Goal: Entertainment & Leisure: Consume media (video, audio)

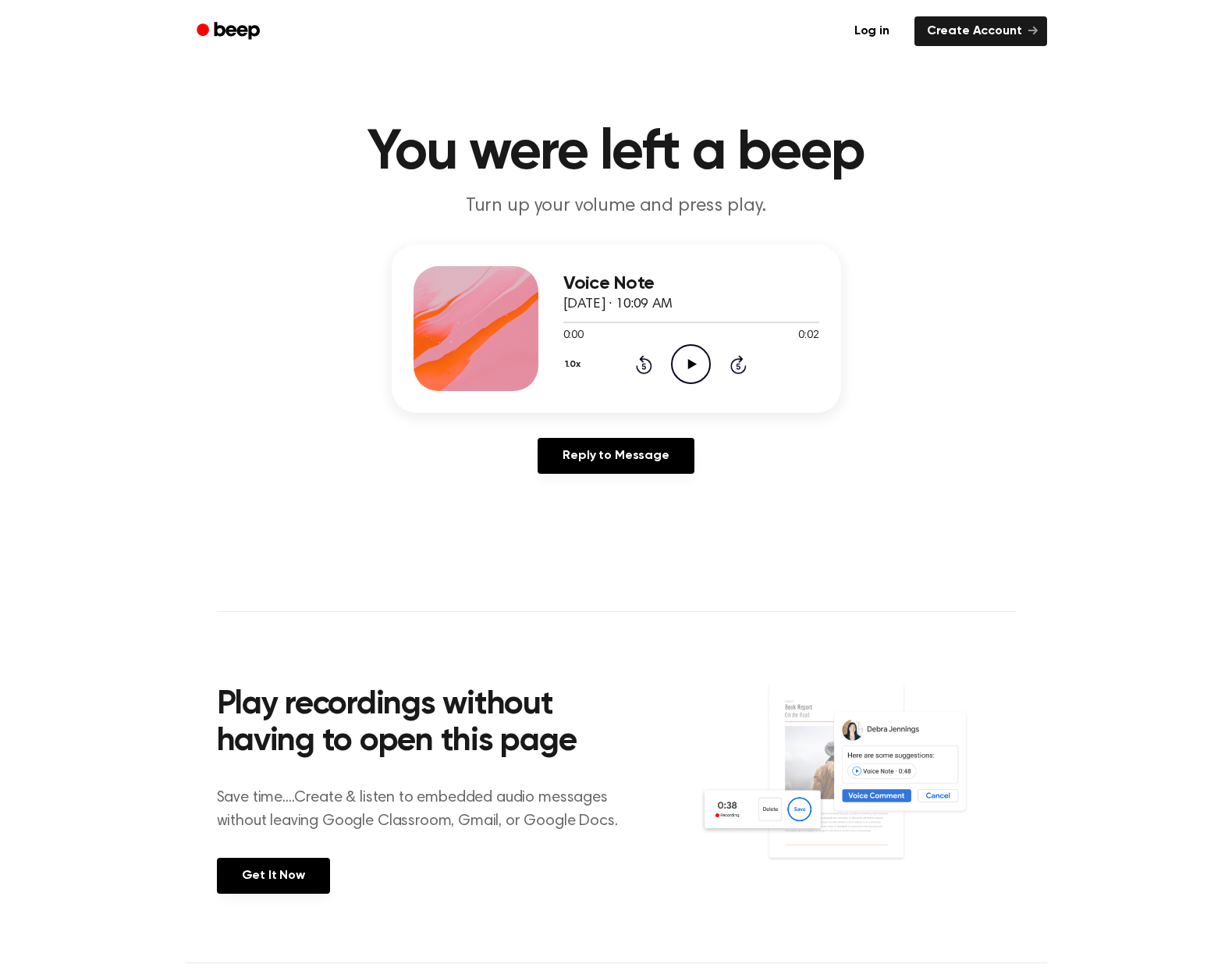
click at [681, 370] on icon "Play Audio" at bounding box center [691, 364] width 40 height 40
click at [695, 350] on icon "Play Audio" at bounding box center [691, 364] width 40 height 40
click at [694, 357] on icon "Play Audio" at bounding box center [691, 364] width 40 height 40
click at [683, 365] on icon "Play Audio" at bounding box center [691, 364] width 40 height 40
click at [706, 380] on icon "Play Audio" at bounding box center [691, 364] width 40 height 40
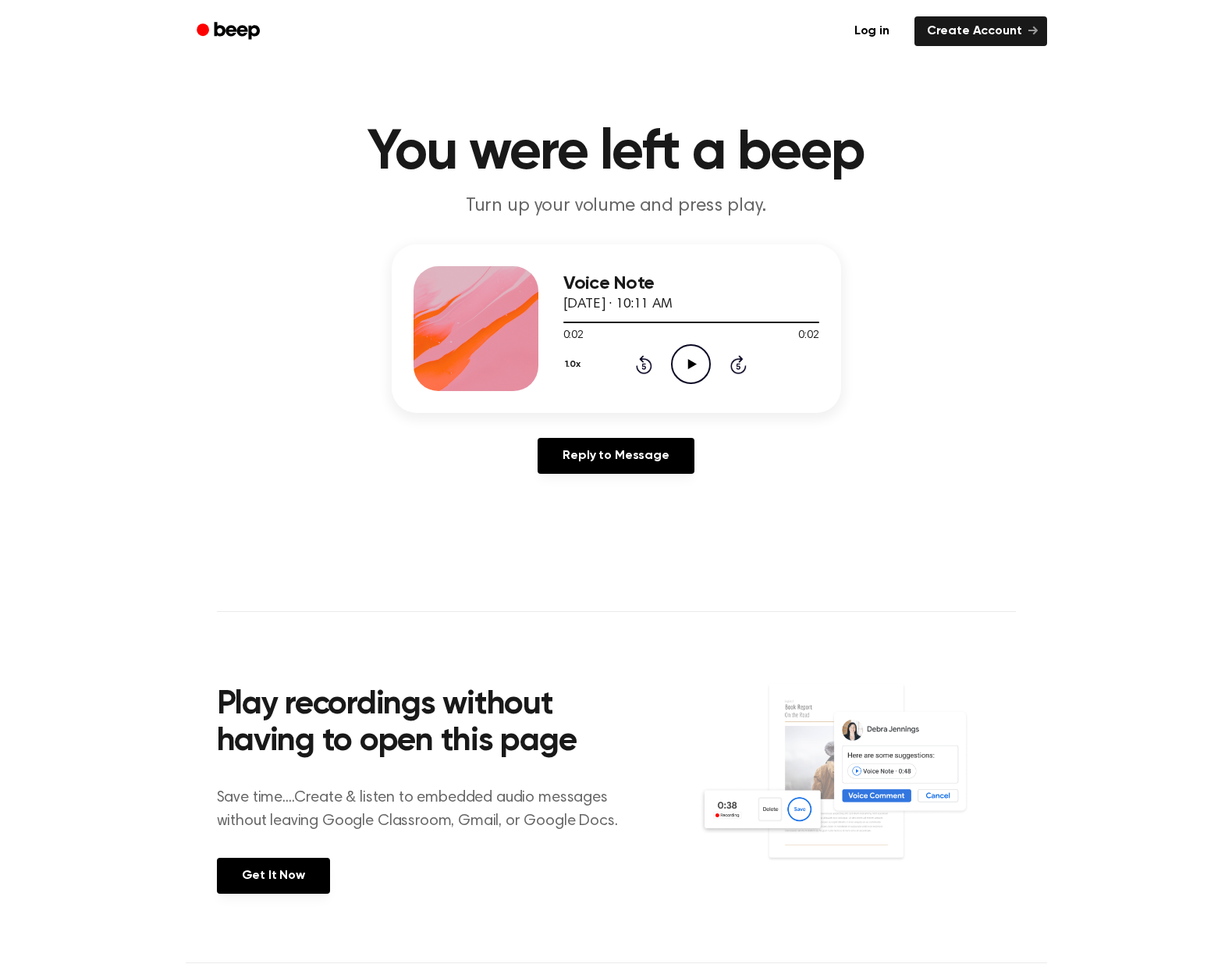
click at [685, 363] on icon "Play Audio" at bounding box center [691, 364] width 40 height 40
click at [702, 364] on icon "Play Audio" at bounding box center [691, 364] width 40 height 40
click at [691, 365] on icon at bounding box center [692, 364] width 9 height 10
click at [699, 369] on icon "Play Audio" at bounding box center [691, 364] width 40 height 40
click at [696, 369] on icon "Play Audio" at bounding box center [691, 364] width 40 height 40
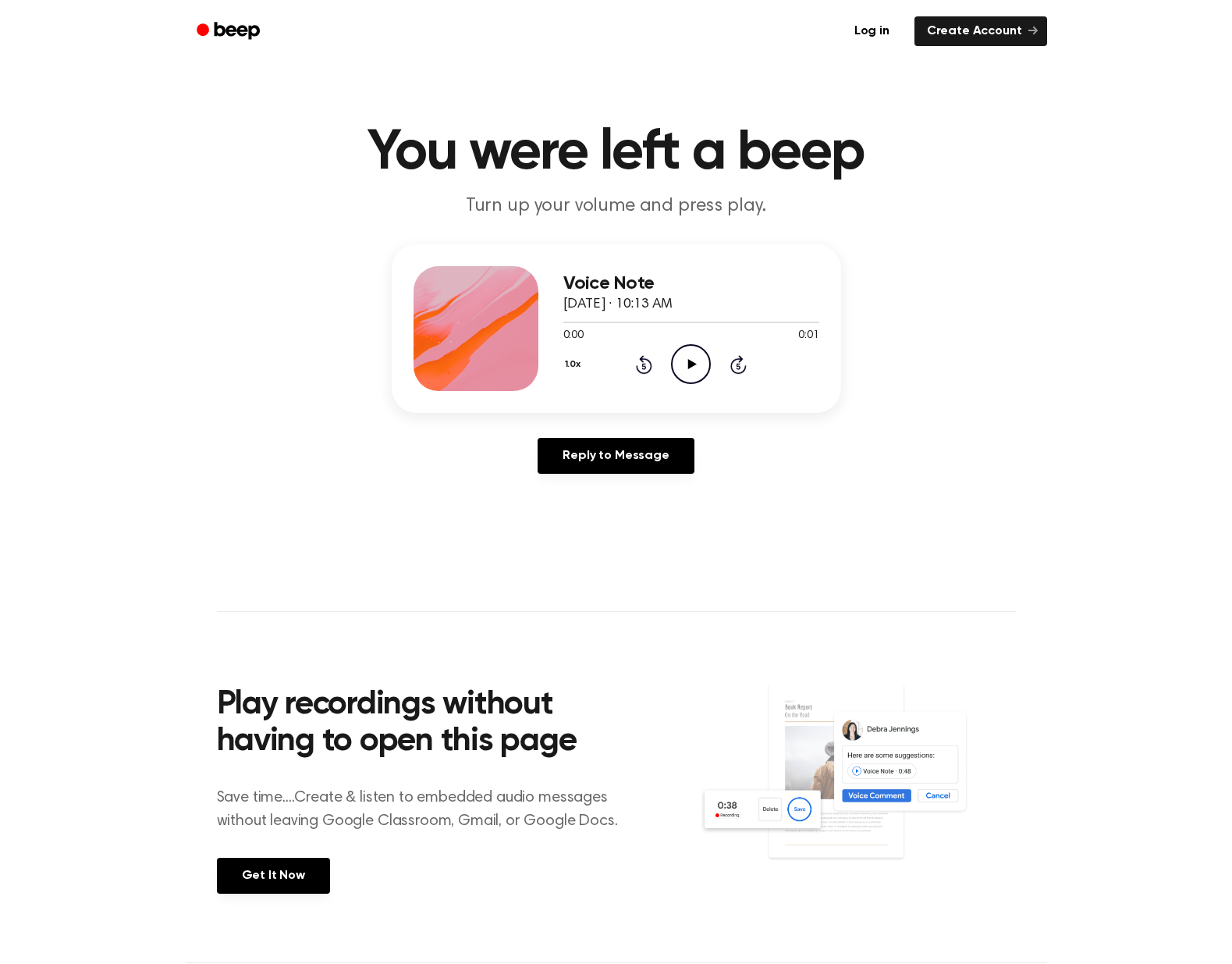
click at [701, 364] on icon "Play Audio" at bounding box center [691, 364] width 40 height 40
click at [689, 354] on icon "Play Audio" at bounding box center [691, 364] width 40 height 40
click at [686, 347] on circle at bounding box center [691, 364] width 38 height 38
click at [689, 352] on icon "Play Audio" at bounding box center [691, 364] width 40 height 40
click at [697, 380] on icon "Play Audio" at bounding box center [691, 364] width 40 height 40
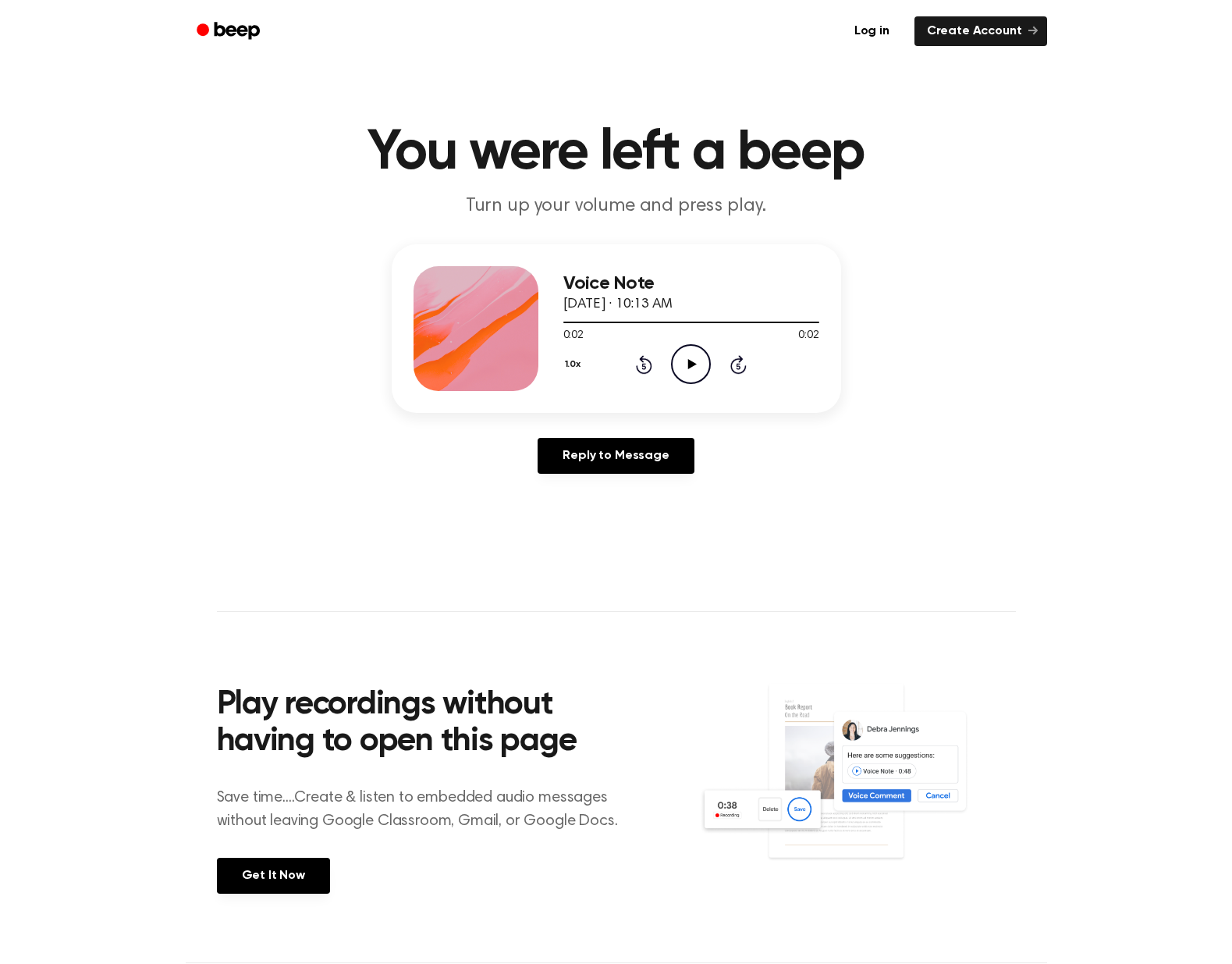
click at [696, 372] on icon "Play Audio" at bounding box center [691, 364] width 40 height 40
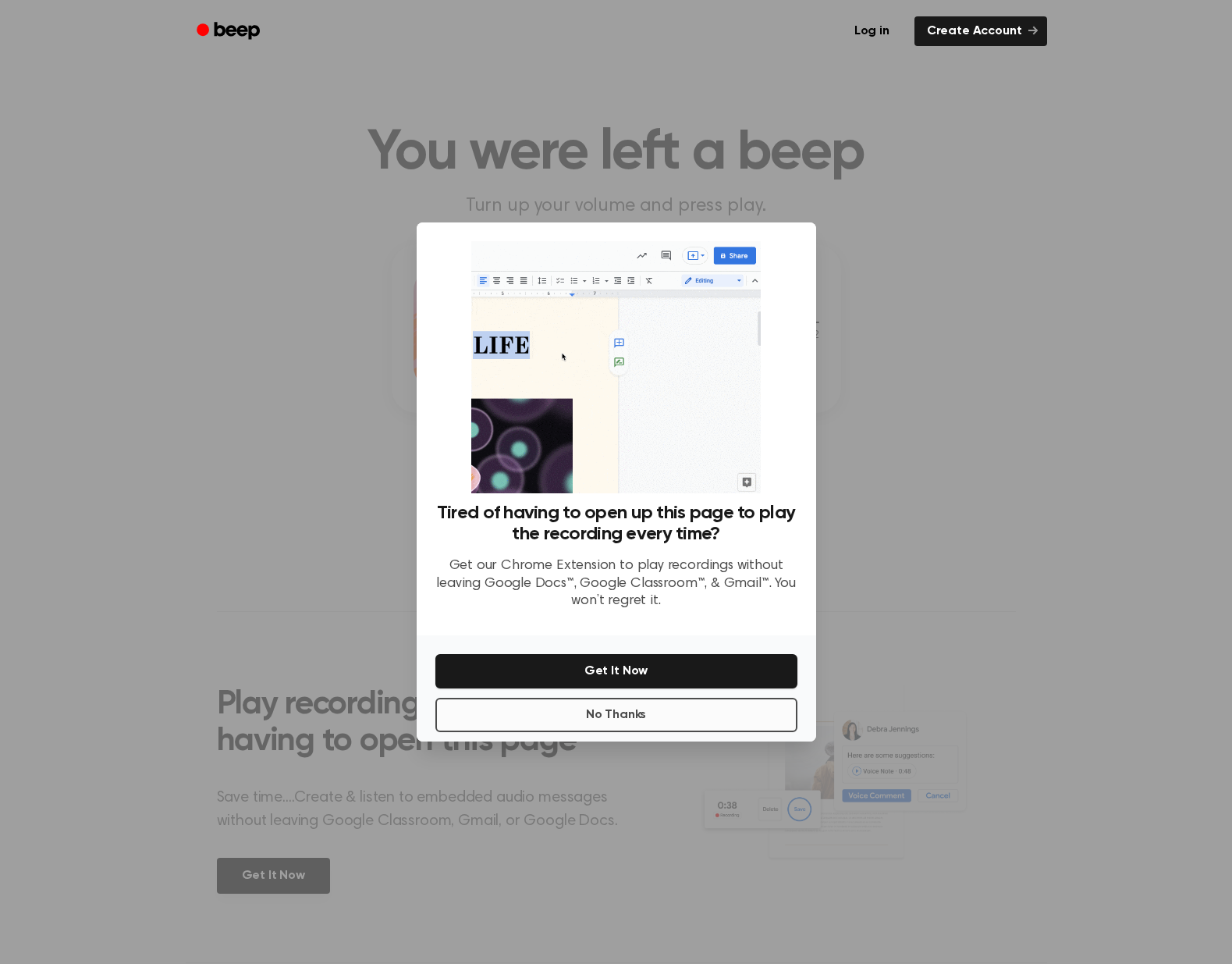
click at [625, 707] on button "No Thanks" at bounding box center [616, 715] width 362 height 34
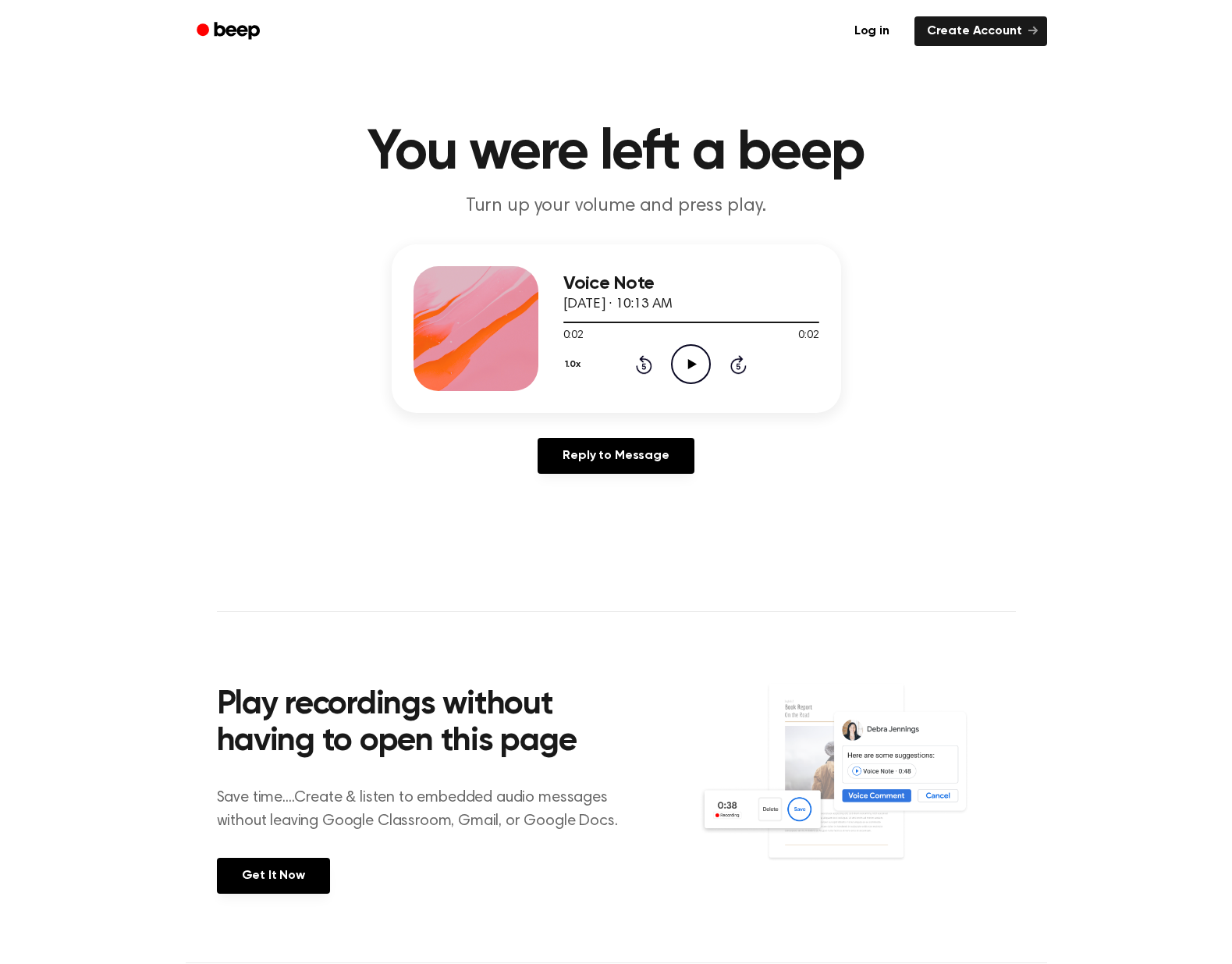
click at [684, 359] on icon "Play Audio" at bounding box center [691, 364] width 40 height 40
click at [691, 370] on icon "Play Audio" at bounding box center [691, 364] width 40 height 40
click at [699, 362] on icon "Play Audio" at bounding box center [691, 364] width 40 height 40
click at [695, 371] on icon "Play Audio" at bounding box center [691, 364] width 40 height 40
click at [688, 356] on icon "Play Audio" at bounding box center [691, 364] width 40 height 40
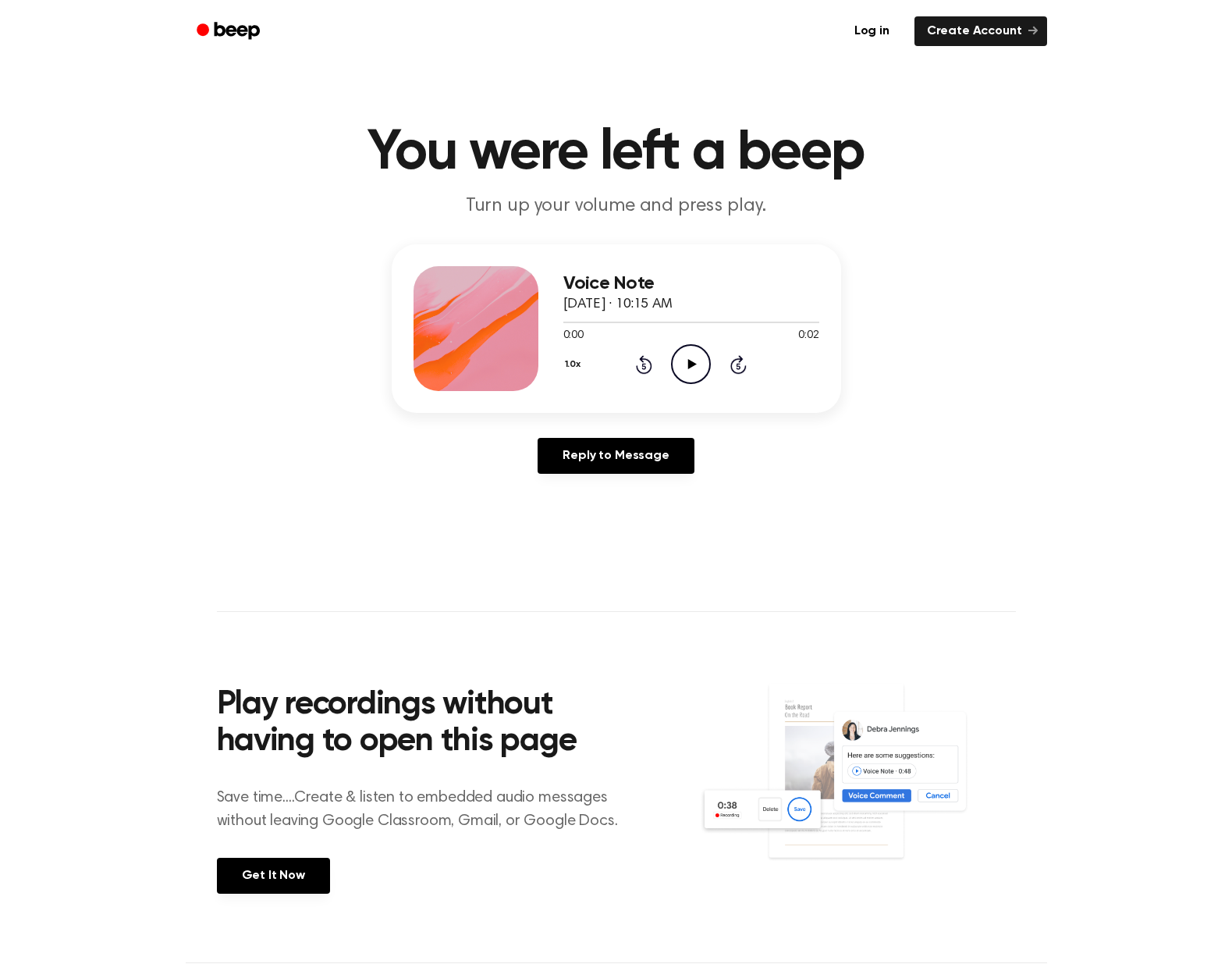
click at [698, 372] on icon "Play Audio" at bounding box center [691, 364] width 40 height 40
